Goal: Find specific page/section: Find specific page/section

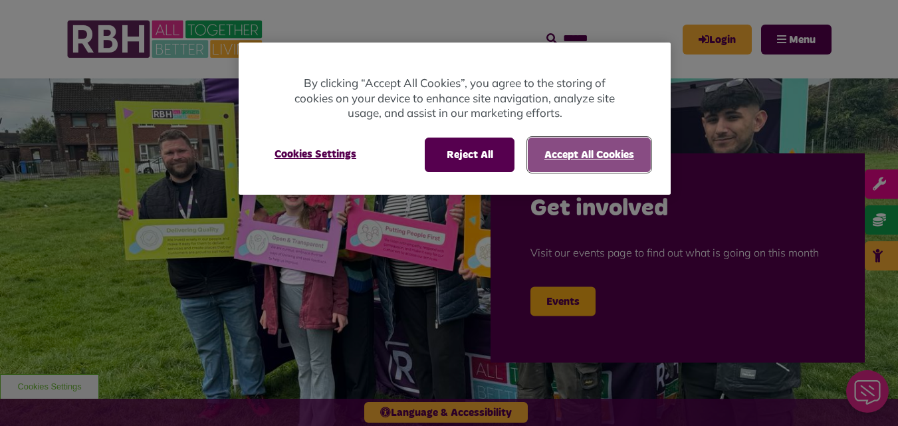
click at [578, 156] on button "Accept All Cookies" at bounding box center [589, 155] width 123 height 35
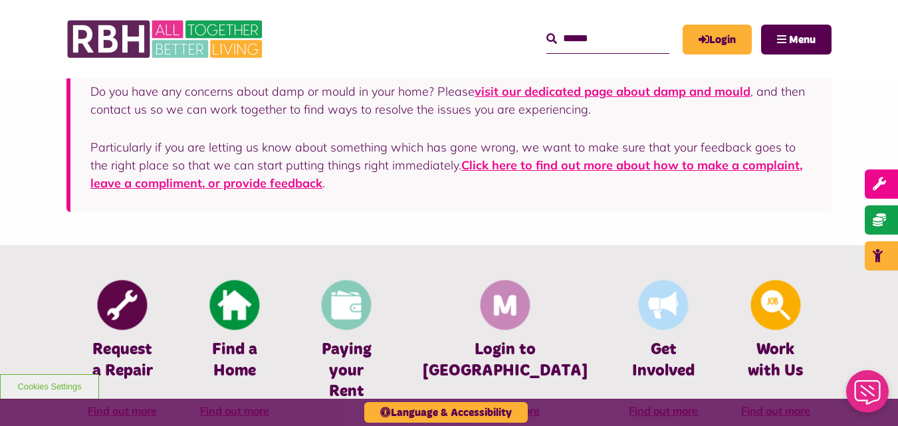
scroll to position [434, 0]
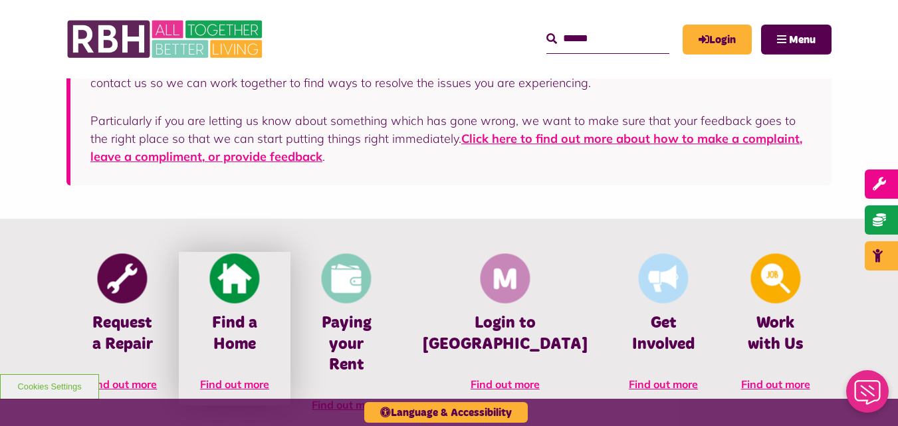
click at [261, 310] on link "Find a Home Find out more" at bounding box center [235, 328] width 112 height 153
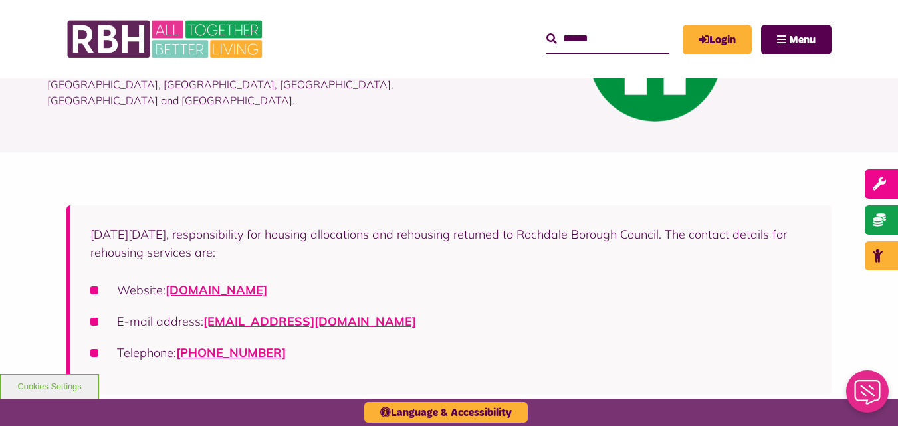
scroll to position [195, 0]
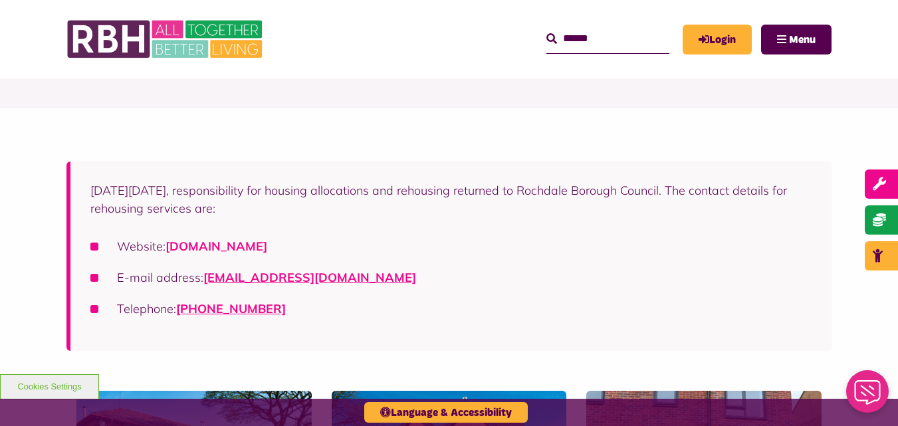
click at [267, 245] on link "[DOMAIN_NAME]" at bounding box center [216, 246] width 102 height 15
